Goal: Task Accomplishment & Management: Use online tool/utility

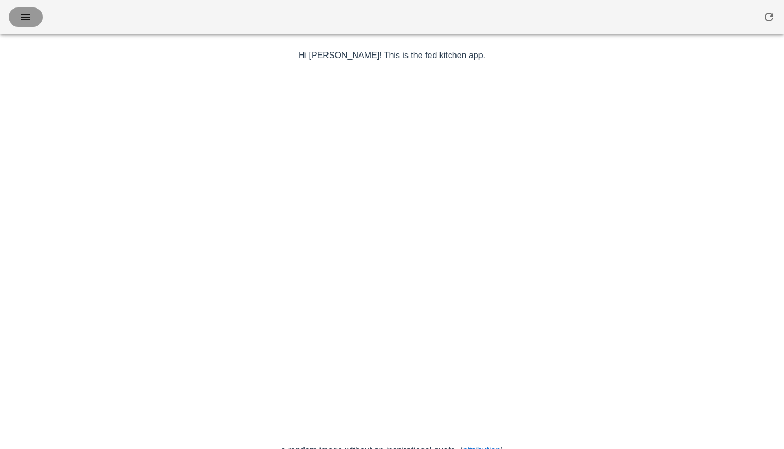
click at [23, 20] on icon "button" at bounding box center [25, 17] width 13 height 13
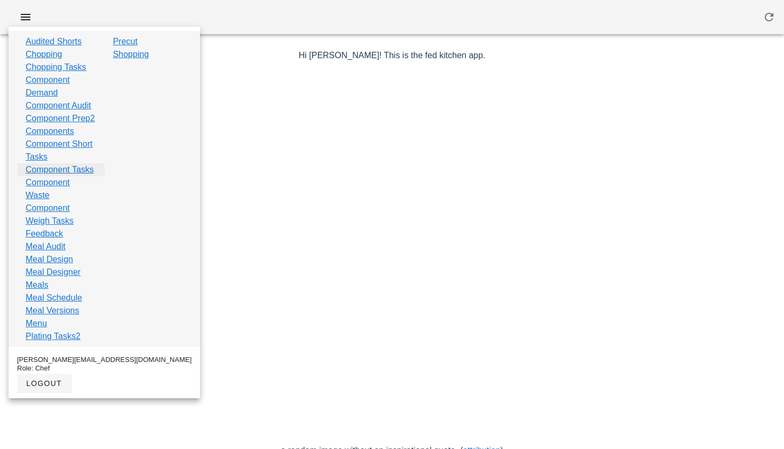
click at [59, 176] on link "Component Tasks" at bounding box center [60, 169] width 68 height 13
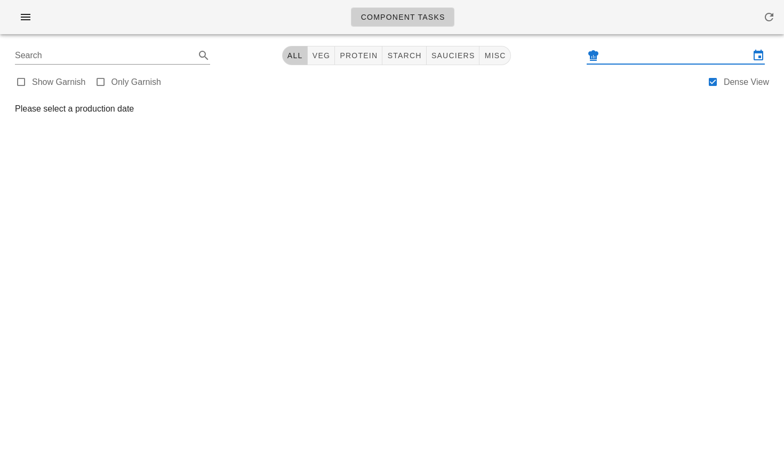
click at [612, 53] on input "text" at bounding box center [676, 55] width 148 height 17
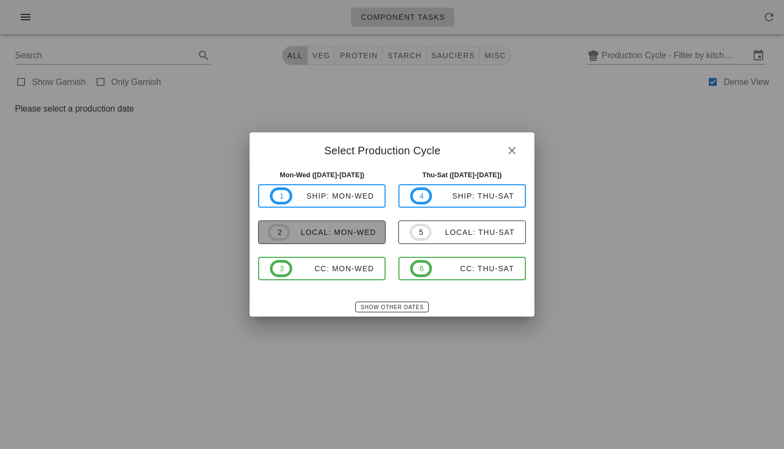
click at [368, 240] on span "2 local: Mon-Wed" at bounding box center [322, 232] width 108 height 17
type input "local: Mon-Wed ([DATE]-[DATE])"
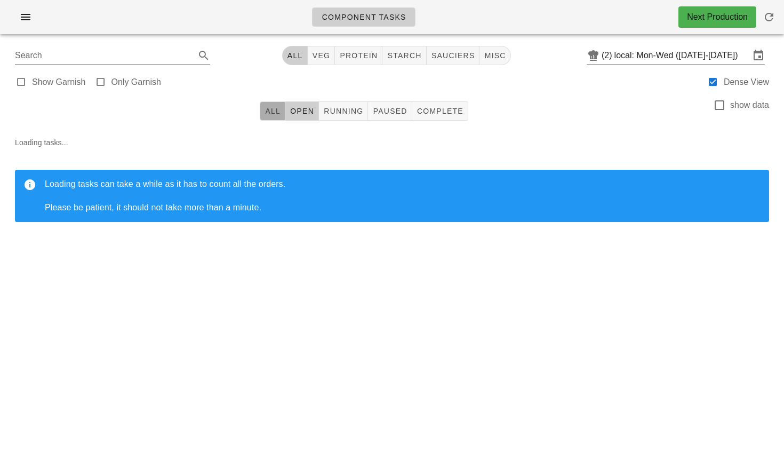
click at [273, 114] on span "All" at bounding box center [273, 111] width 16 height 9
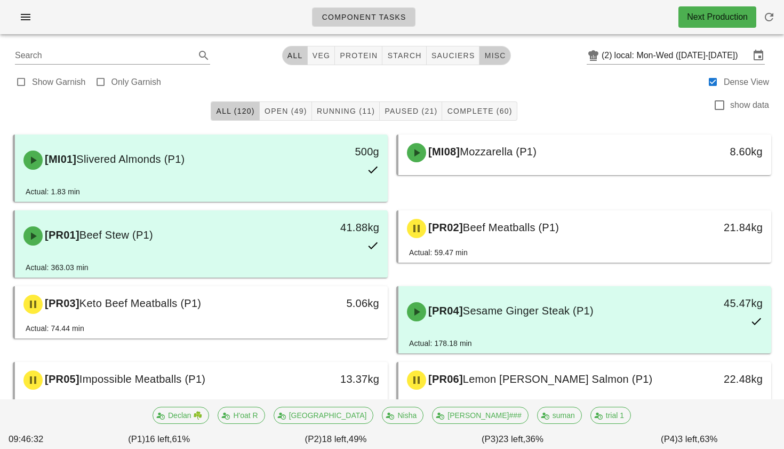
click at [484, 60] on span "misc" at bounding box center [495, 55] width 22 height 9
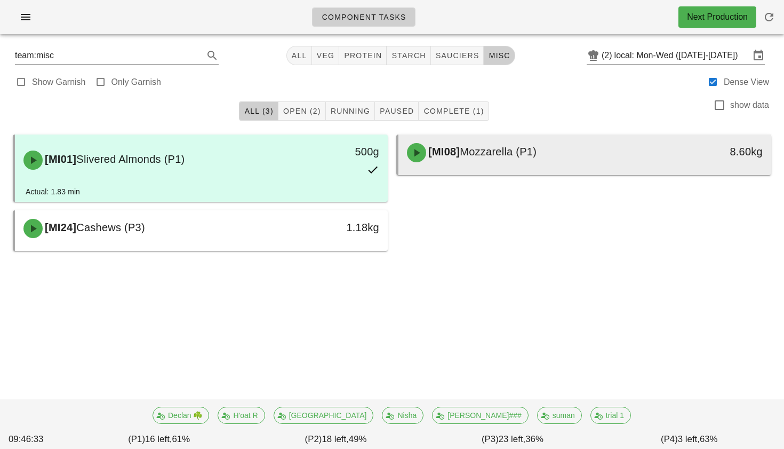
click at [459, 146] on span "[MI08]" at bounding box center [443, 152] width 34 height 12
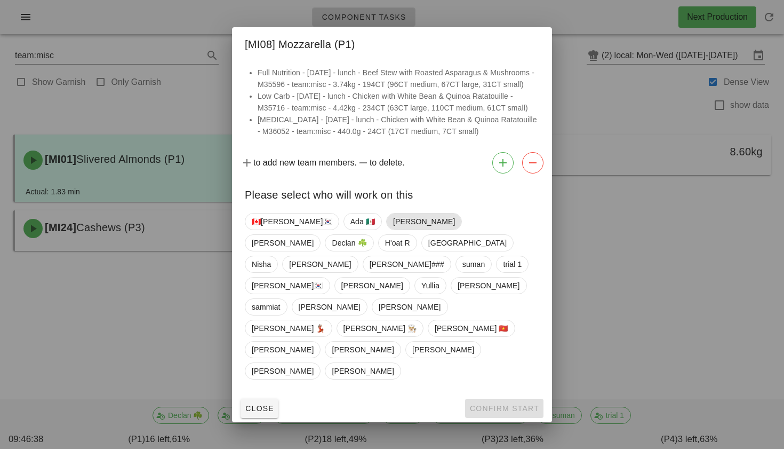
click at [393, 229] on span "[PERSON_NAME]" at bounding box center [424, 221] width 62 height 16
click at [492, 404] on span "Confirm Start" at bounding box center [505, 408] width 70 height 9
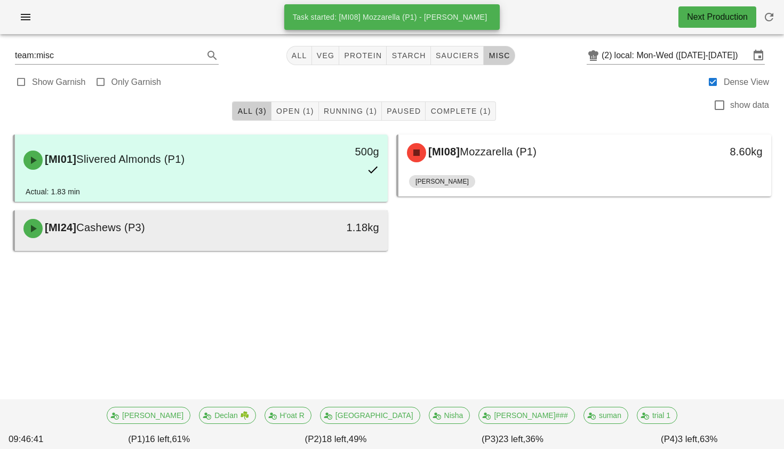
click at [343, 229] on div "1.18kg" at bounding box center [340, 227] width 80 height 17
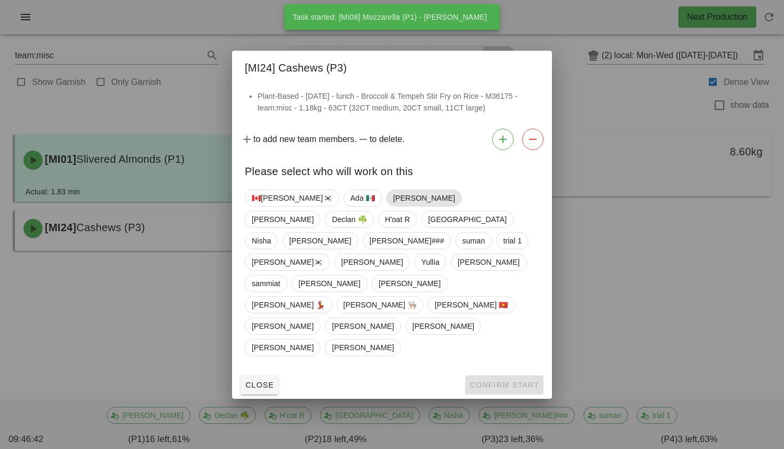
click at [393, 206] on span "[PERSON_NAME]" at bounding box center [424, 198] width 62 height 16
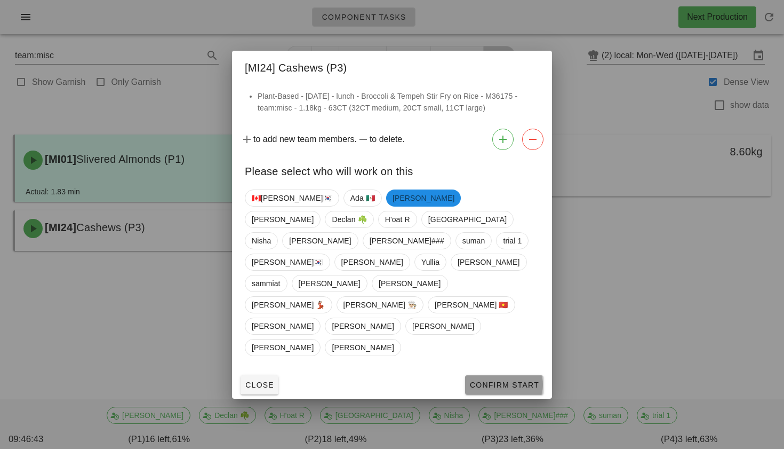
click at [487, 380] on span "Confirm Start" at bounding box center [505, 384] width 70 height 9
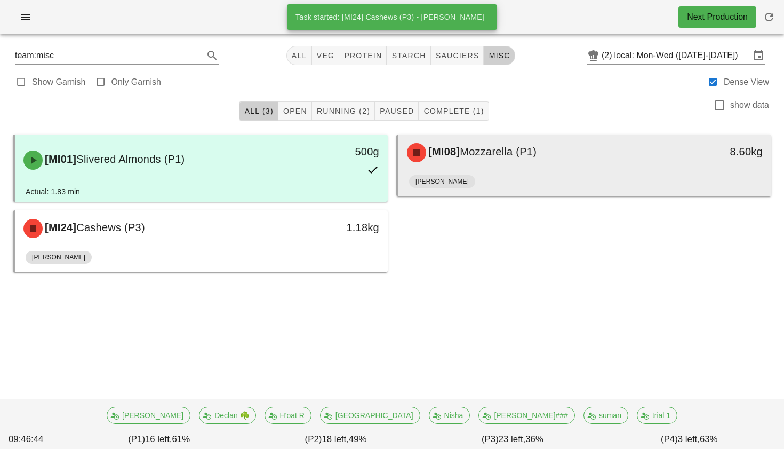
click at [533, 182] on div "[PERSON_NAME]" at bounding box center [585, 184] width 352 height 26
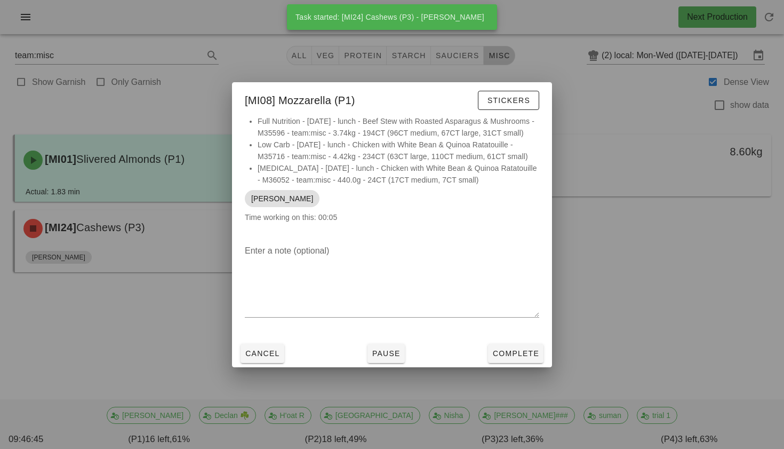
click at [495, 348] on div "Cancel Pause Complete" at bounding box center [392, 353] width 320 height 28
drag, startPoint x: 499, startPoint y: 355, endPoint x: 329, endPoint y: 275, distance: 188.6
click at [498, 355] on span "Complete" at bounding box center [516, 353] width 47 height 9
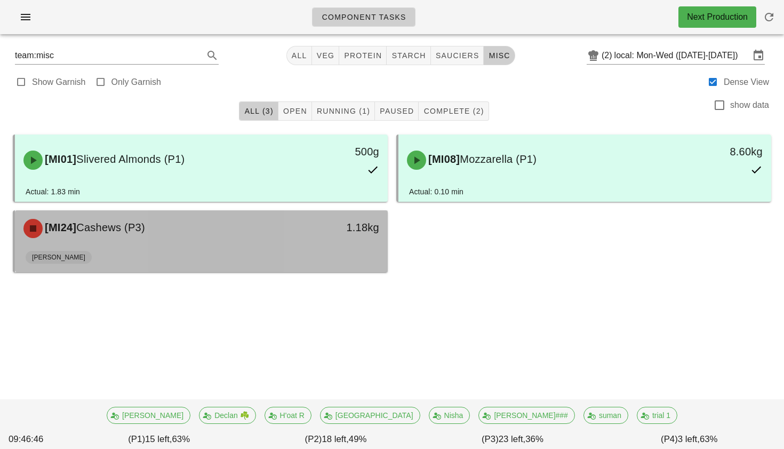
click at [316, 255] on div "[PERSON_NAME]" at bounding box center [202, 260] width 352 height 26
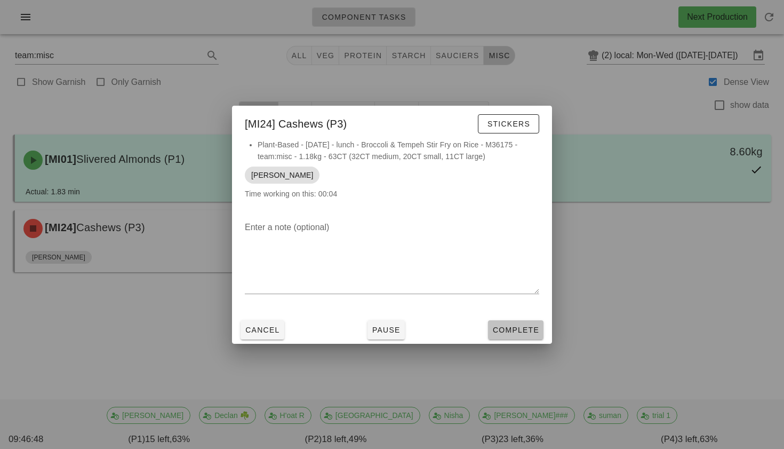
click at [521, 331] on span "Complete" at bounding box center [516, 329] width 47 height 9
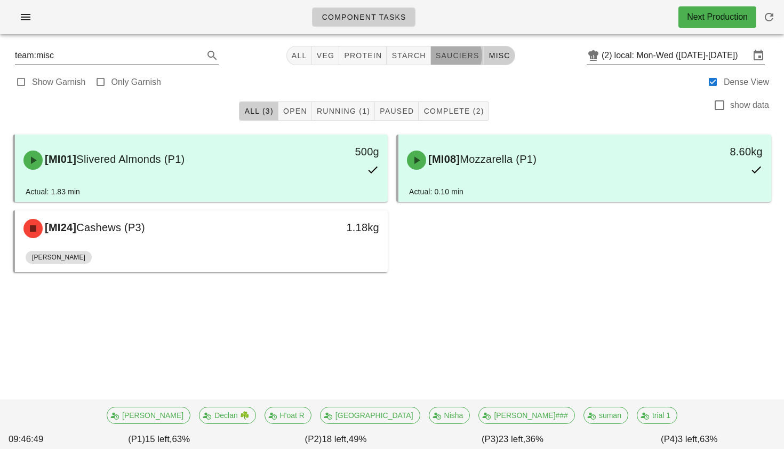
click at [442, 59] on span "sauciers" at bounding box center [457, 55] width 44 height 9
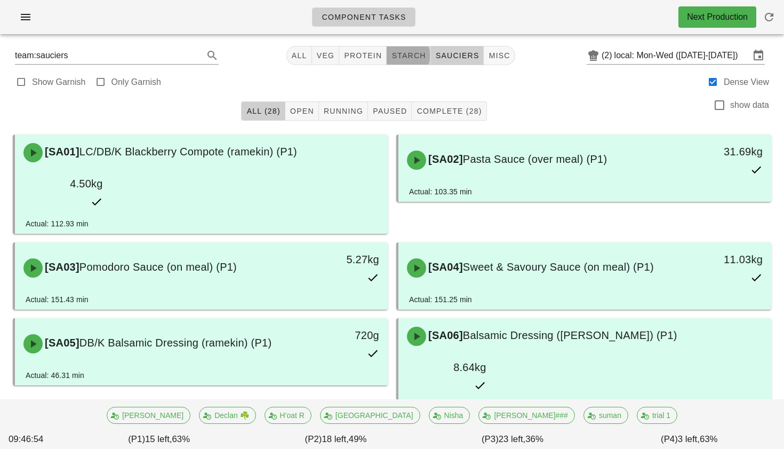
click at [407, 52] on span "starch" at bounding box center [408, 55] width 35 height 9
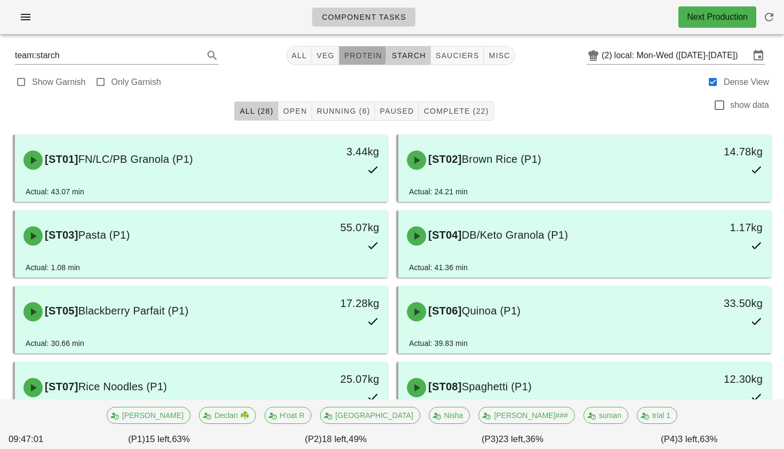
click at [372, 52] on span "protein" at bounding box center [363, 55] width 38 height 9
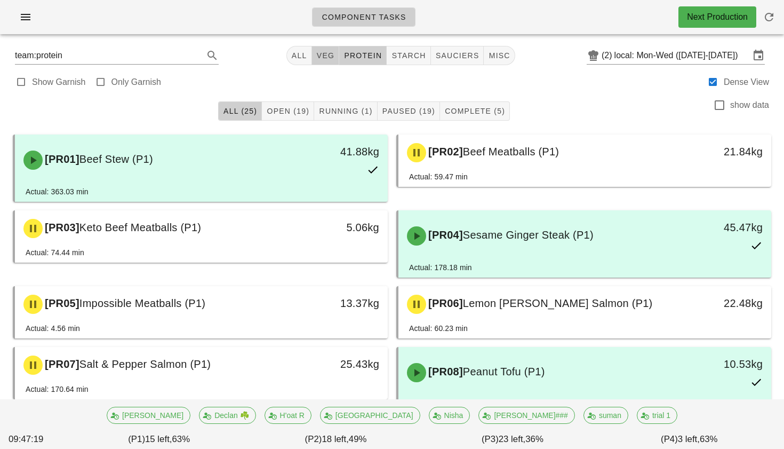
click at [321, 52] on span "veg" at bounding box center [325, 55] width 19 height 9
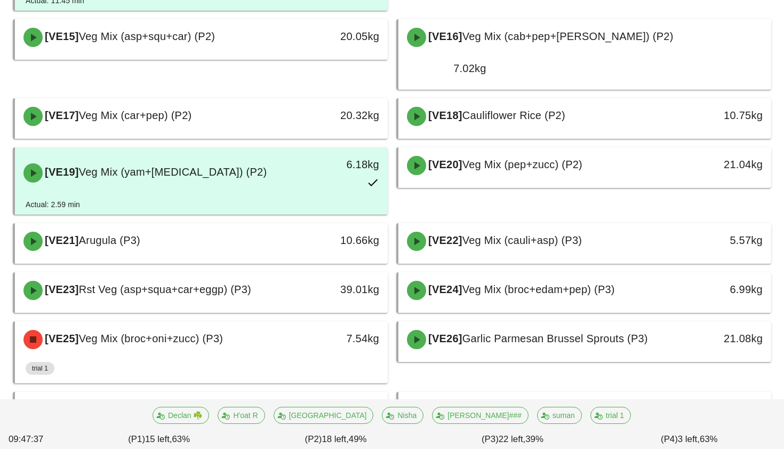
scroll to position [634, 0]
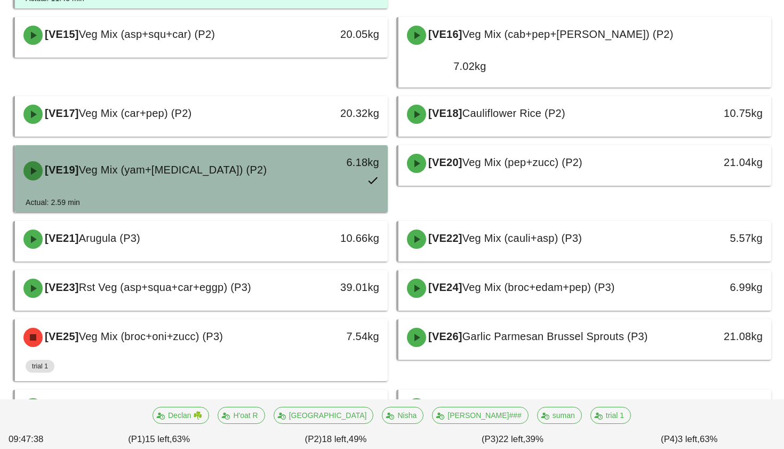
click at [294, 147] on div "6.18kg" at bounding box center [339, 170] width 92 height 47
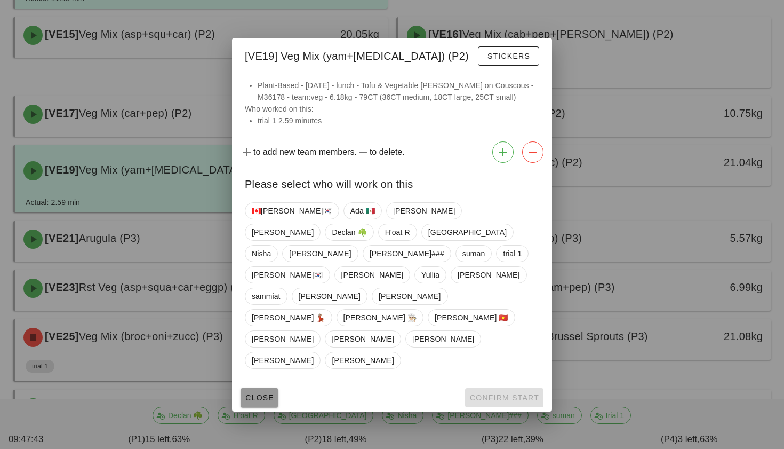
click at [265, 393] on span "Close" at bounding box center [259, 397] width 29 height 9
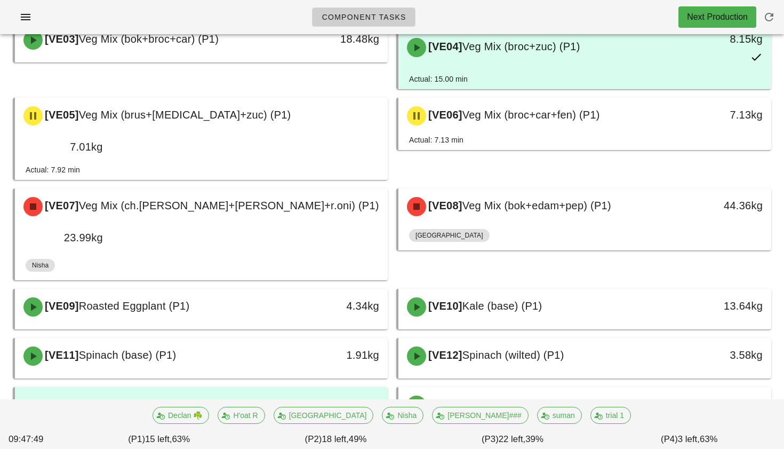
scroll to position [187, 0]
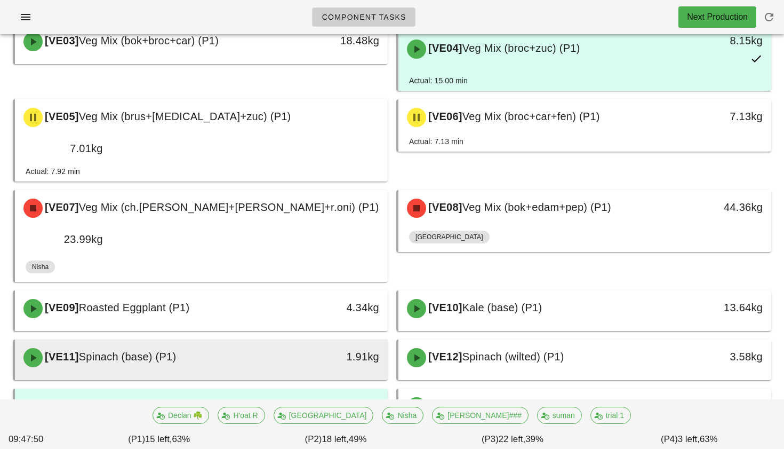
click at [281, 342] on div "[VE11] Spinach (base) (P1)" at bounding box center [155, 358] width 276 height 32
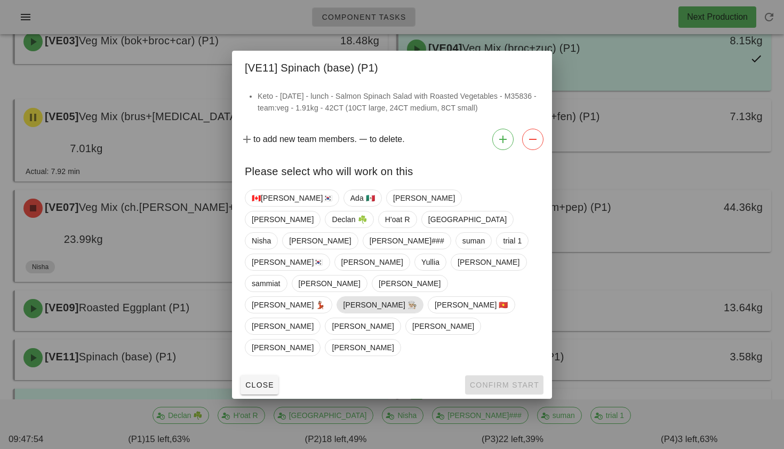
click at [344, 297] on span "[PERSON_NAME] 👨🏼‍🍳" at bounding box center [381, 305] width 74 height 16
click at [485, 380] on span "Confirm Start" at bounding box center [505, 384] width 70 height 9
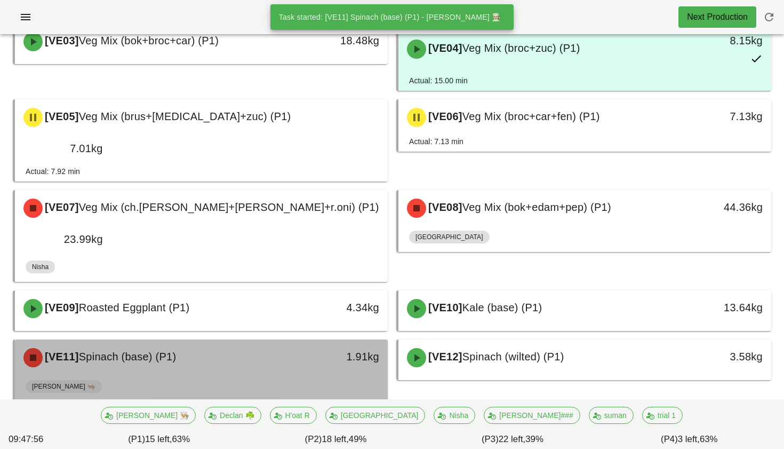
click at [364, 342] on div "1.91kg" at bounding box center [339, 358] width 92 height 32
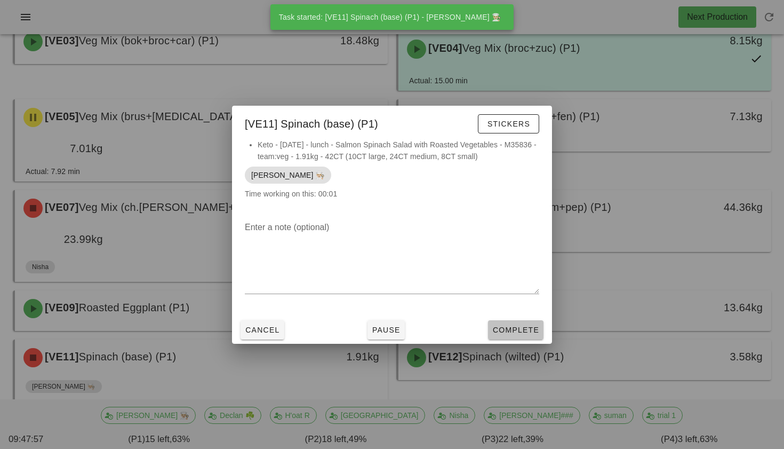
click at [512, 328] on span "Complete" at bounding box center [516, 329] width 47 height 9
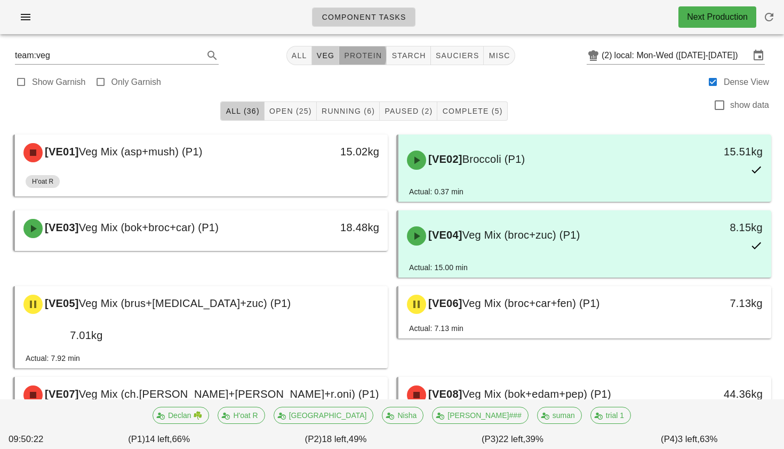
click at [344, 56] on span "protein" at bounding box center [363, 55] width 38 height 9
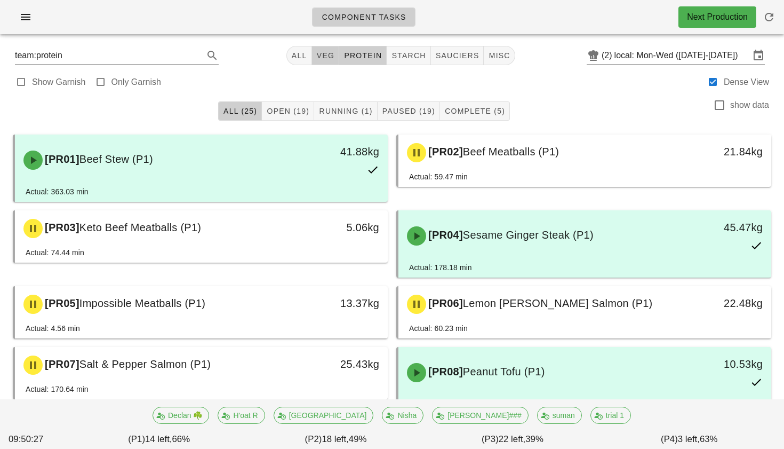
click at [318, 51] on span "veg" at bounding box center [325, 55] width 19 height 9
type input "team:veg"
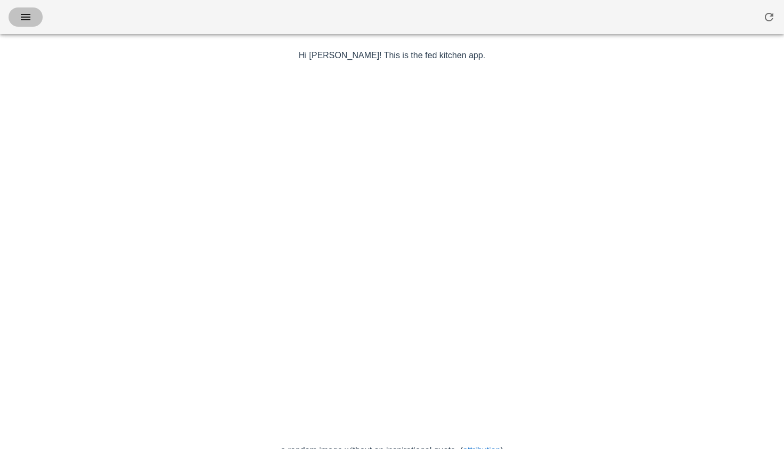
click at [29, 20] on icon "button" at bounding box center [25, 17] width 13 height 13
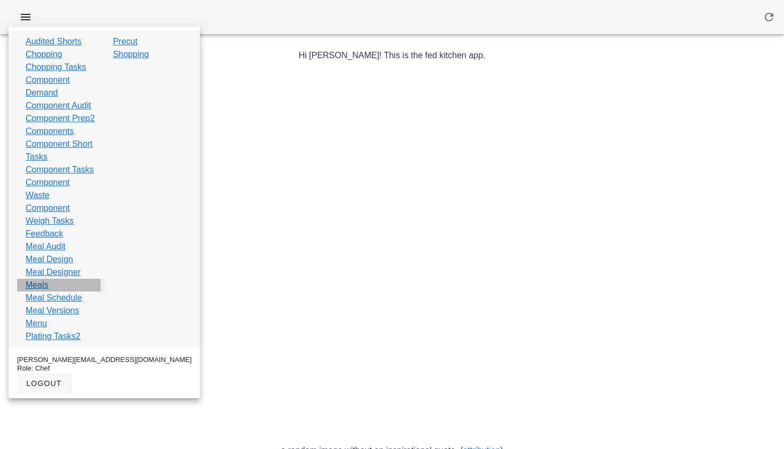
click at [47, 291] on link "Meals" at bounding box center [37, 285] width 23 height 13
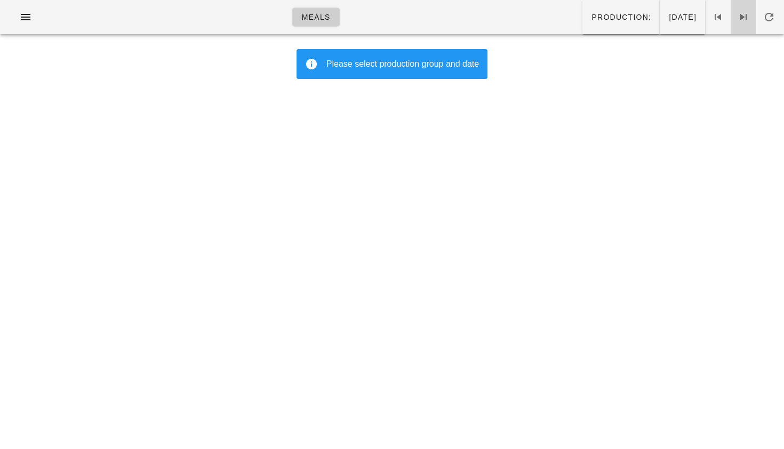
click at [740, 19] on icon at bounding box center [743, 17] width 13 height 13
click at [598, 18] on span "Production:" at bounding box center [621, 17] width 60 height 9
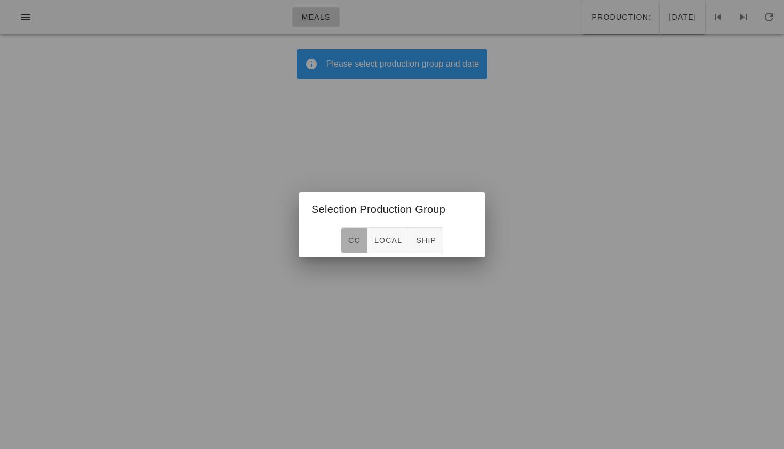
click at [360, 242] on span "CC" at bounding box center [354, 240] width 13 height 9
